Goal: Navigation & Orientation: Find specific page/section

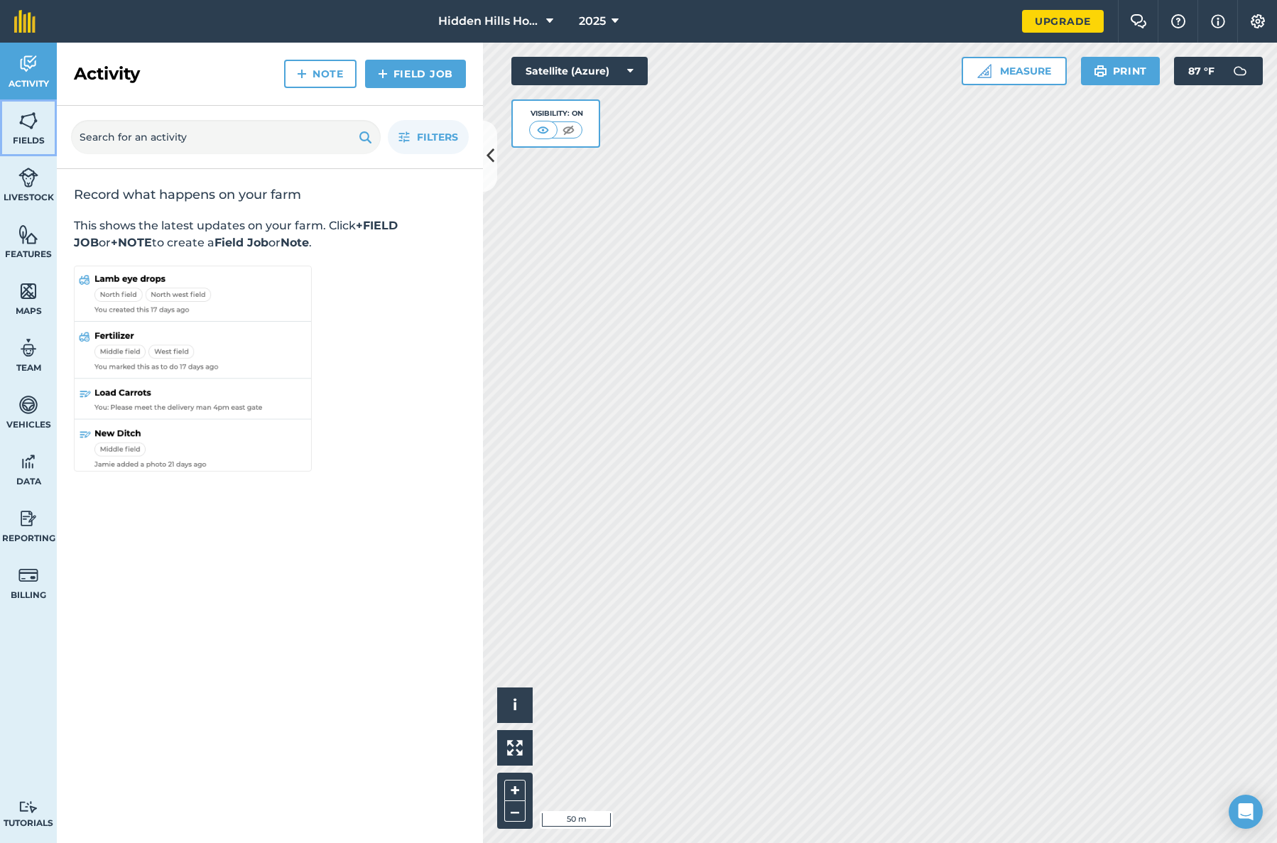
click at [20, 125] on img at bounding box center [28, 120] width 20 height 21
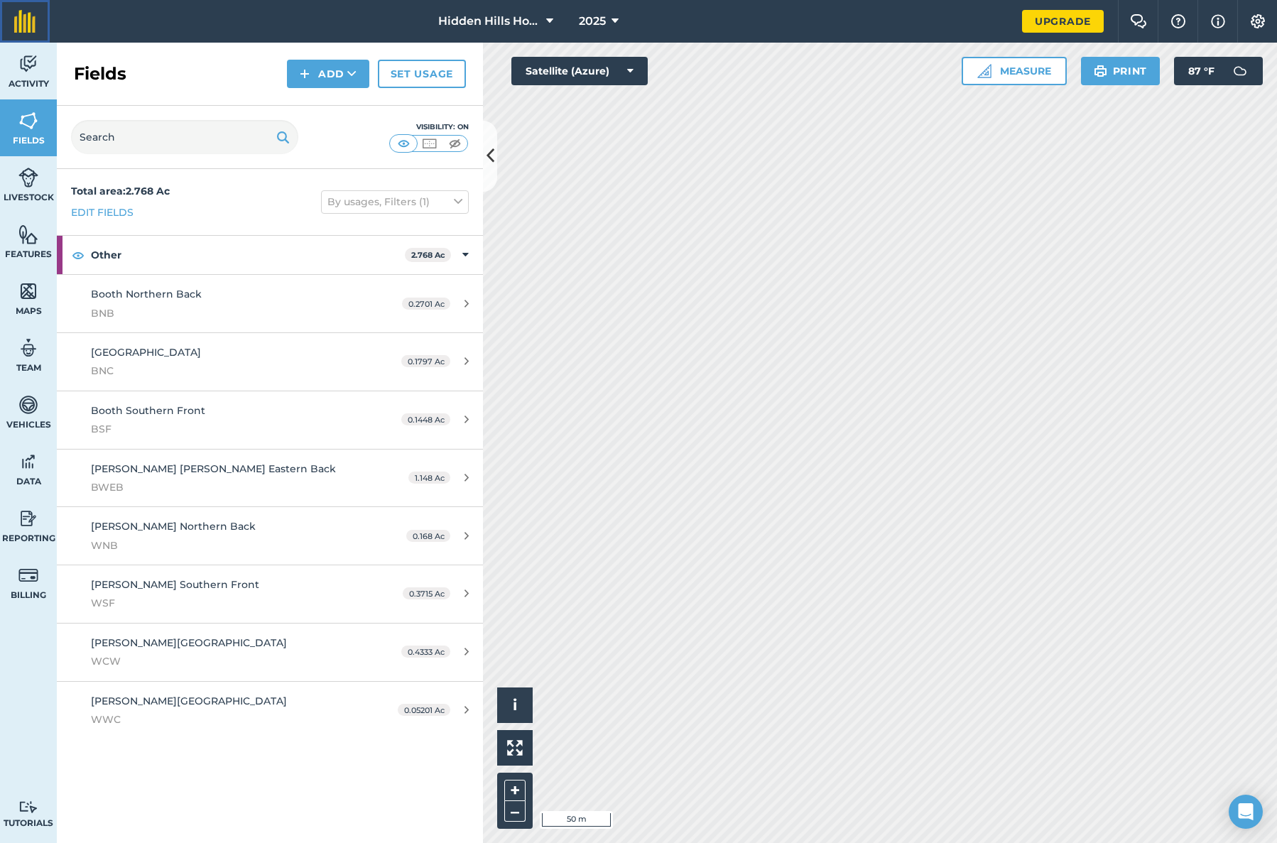
click at [28, 28] on img at bounding box center [24, 21] width 21 height 23
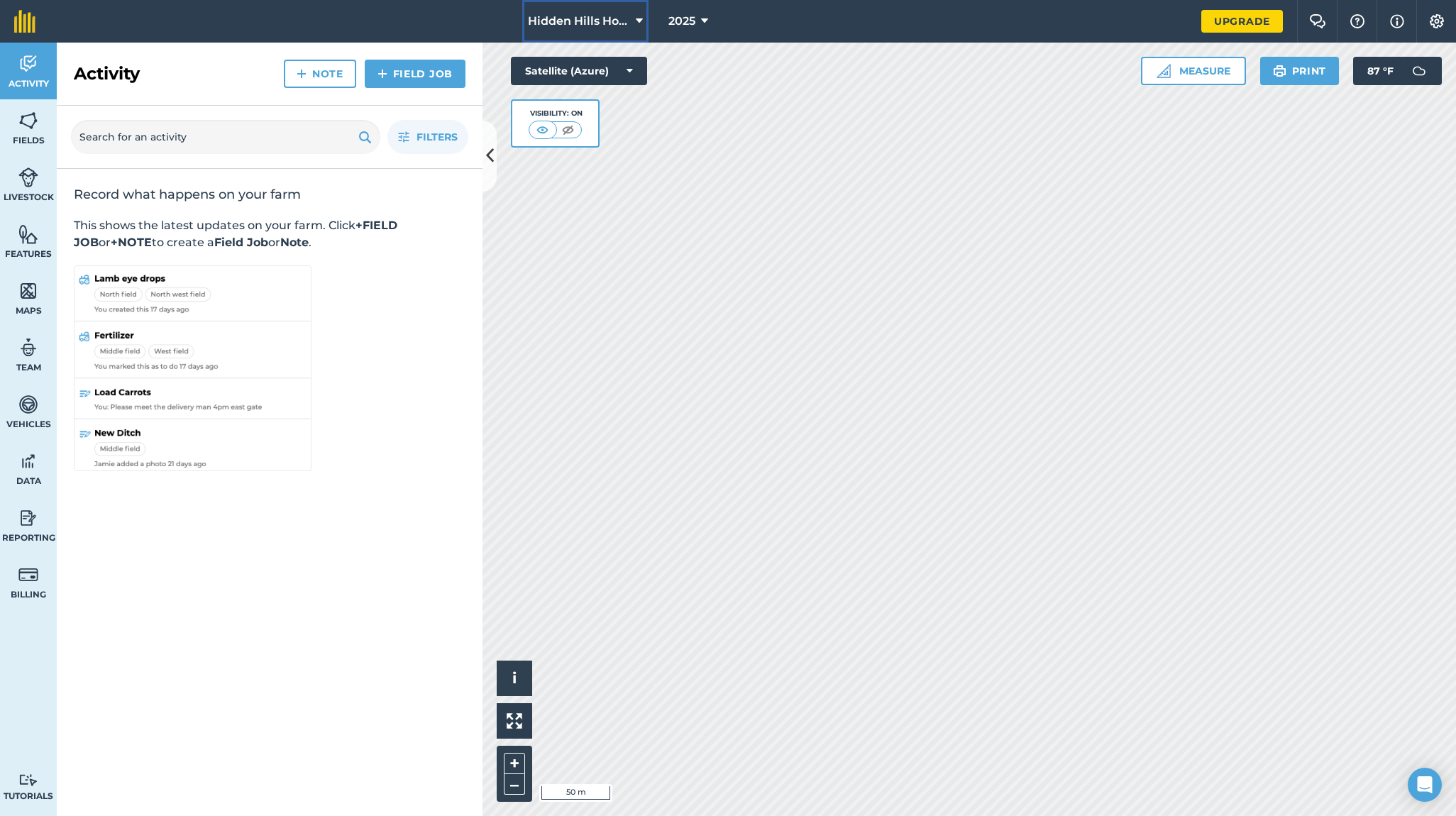
click at [638, 18] on icon at bounding box center [639, 21] width 7 height 17
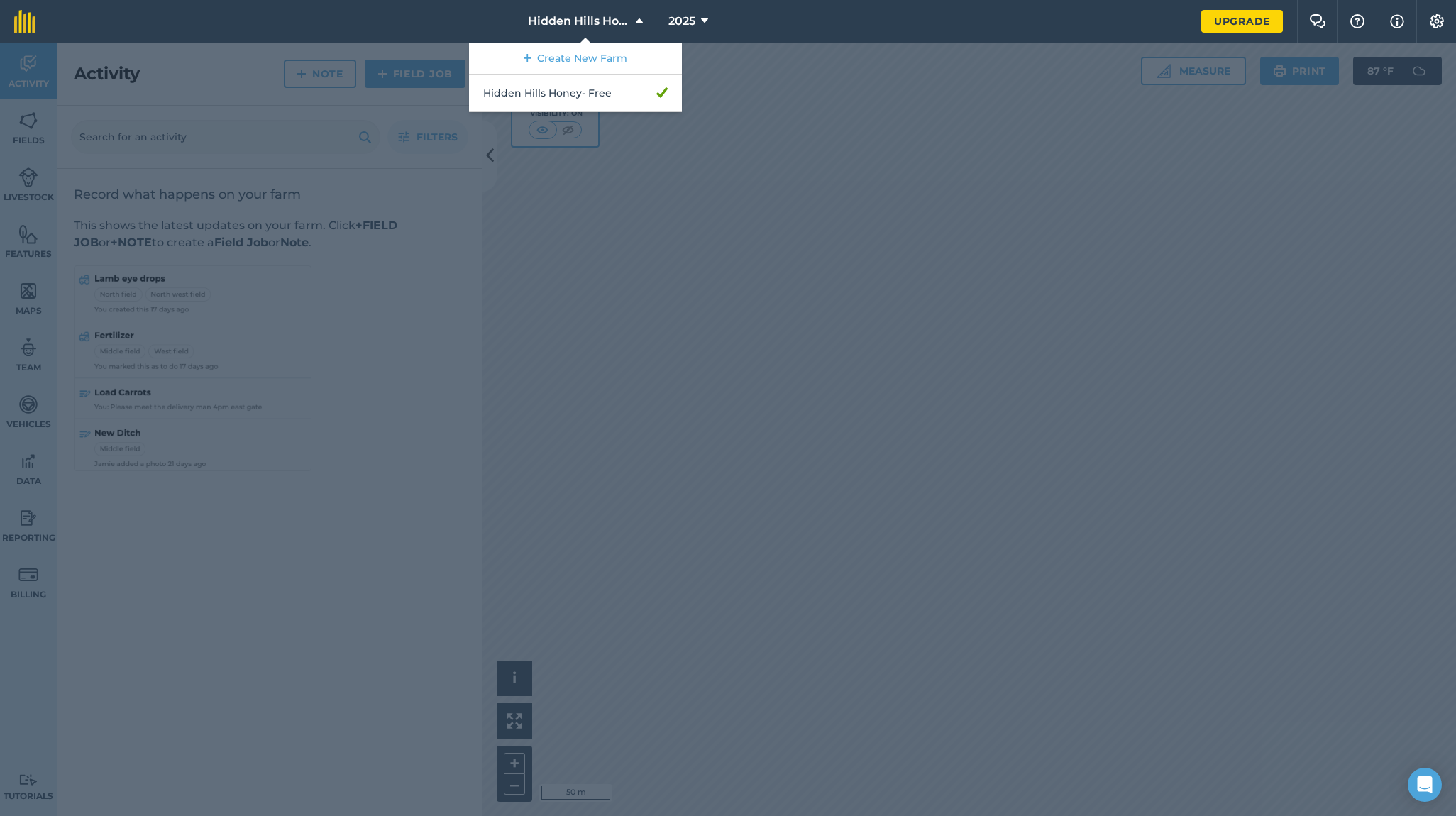
click at [745, 18] on nav "Hidden Hills Honey Create New Farm Hidden Hills Honey - Free 2025" at bounding box center [626, 21] width 1152 height 43
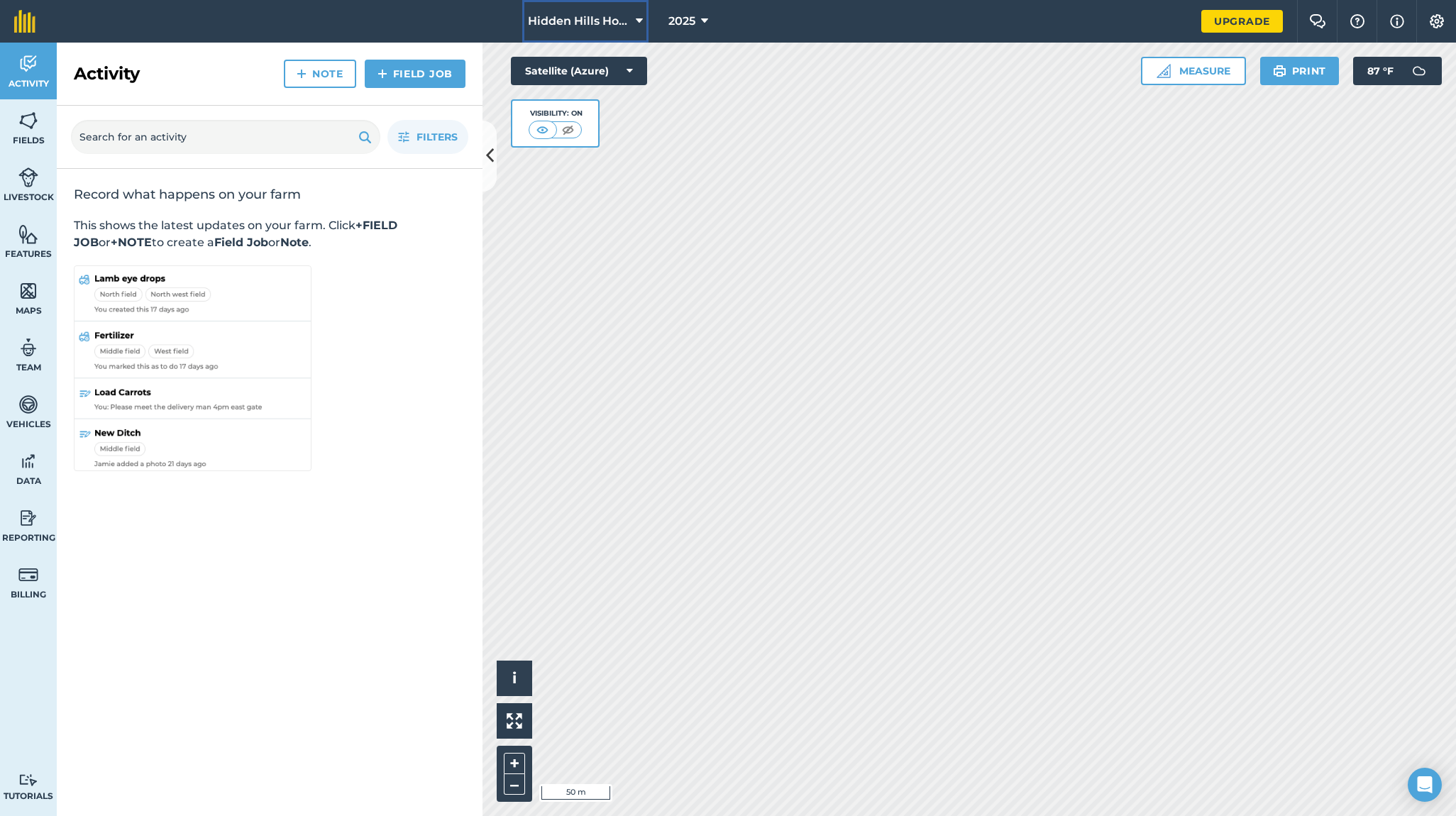
click at [641, 19] on icon at bounding box center [639, 21] width 7 height 17
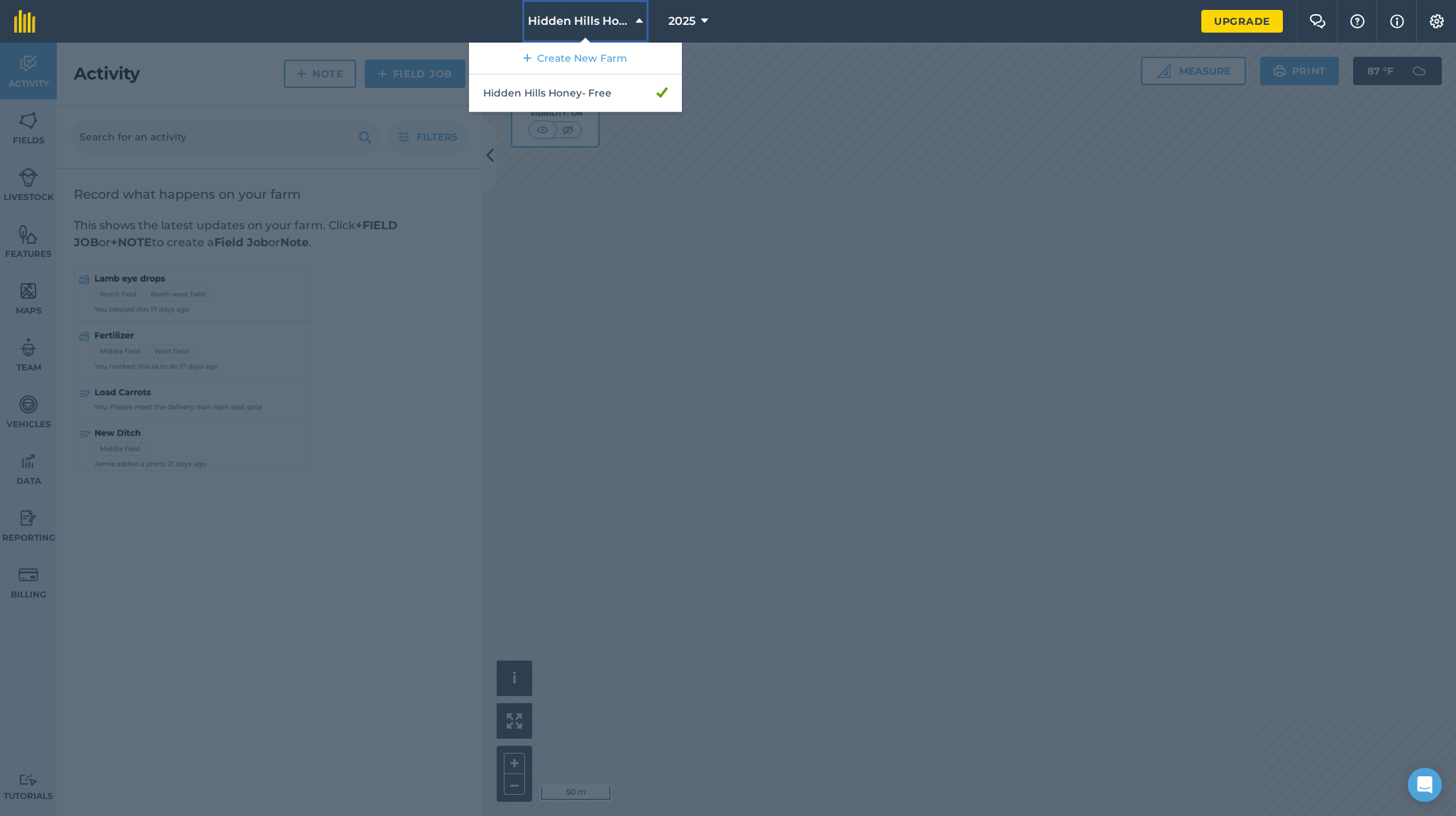
click at [641, 19] on icon at bounding box center [639, 21] width 7 height 17
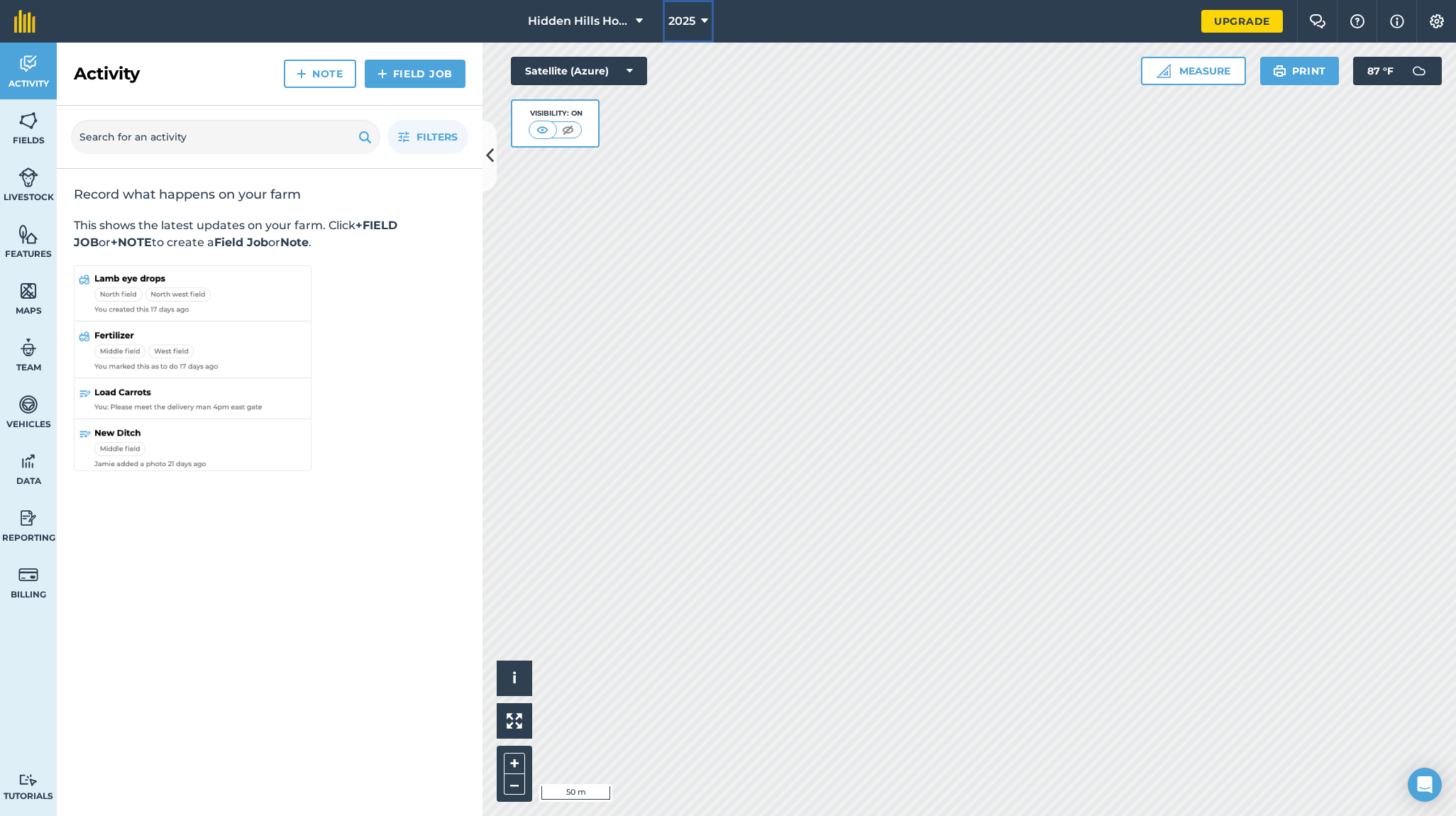
click at [705, 21] on icon at bounding box center [705, 21] width 7 height 17
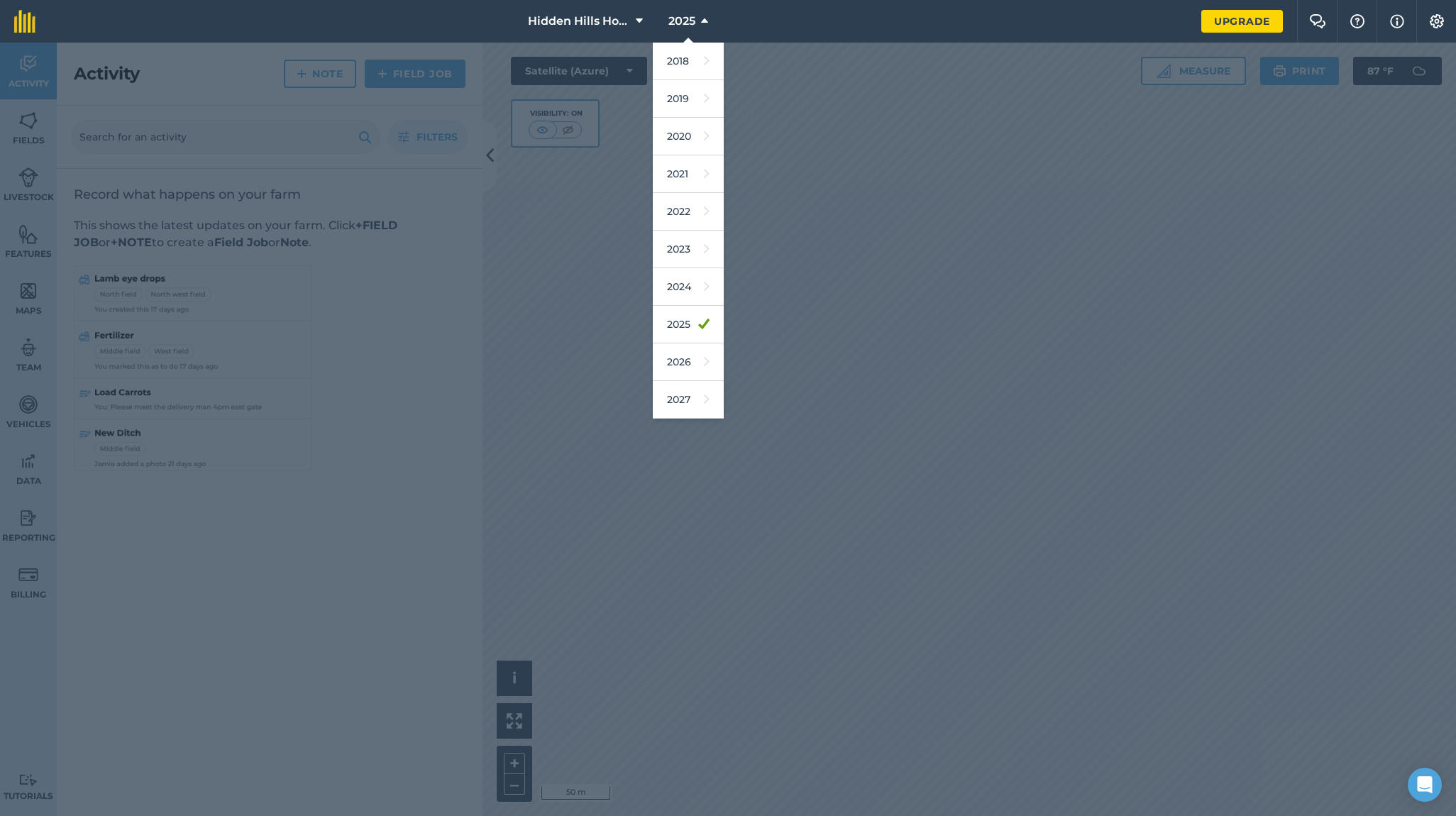
click at [774, 23] on nav "Hidden Hills Honey 2025 2018 2019 2020 2021 2022 2023 2024 2025 2026 2027" at bounding box center [626, 21] width 1152 height 43
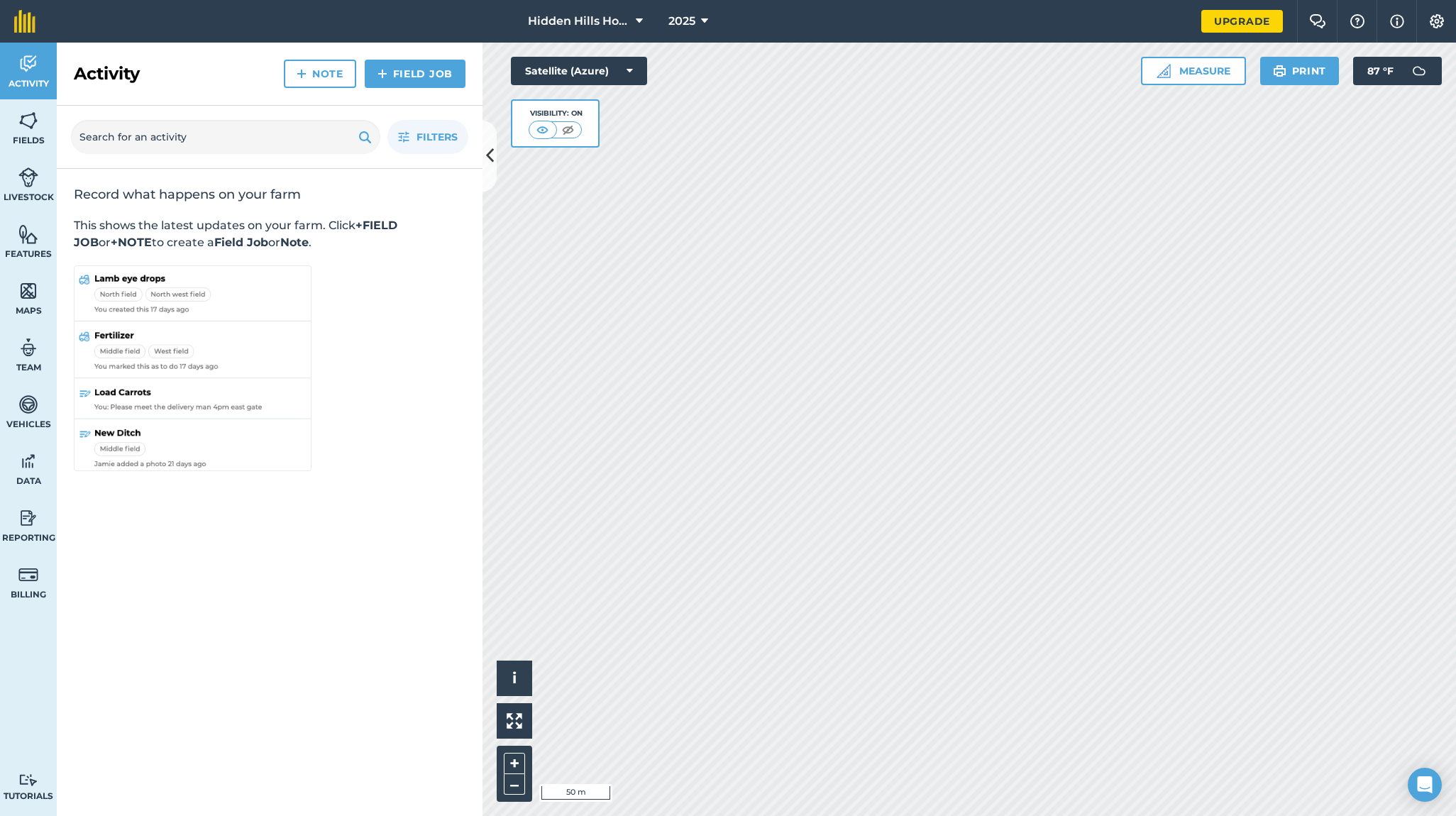
click at [761, 23] on nav "Hidden Hills Honey 2025" at bounding box center [626, 21] width 1152 height 43
click at [881, 22] on nav "Hidden Hills Honey 2025" at bounding box center [626, 21] width 1152 height 43
click at [30, 136] on span "Fields" at bounding box center [28, 140] width 57 height 11
